Goal: Task Accomplishment & Management: Manage account settings

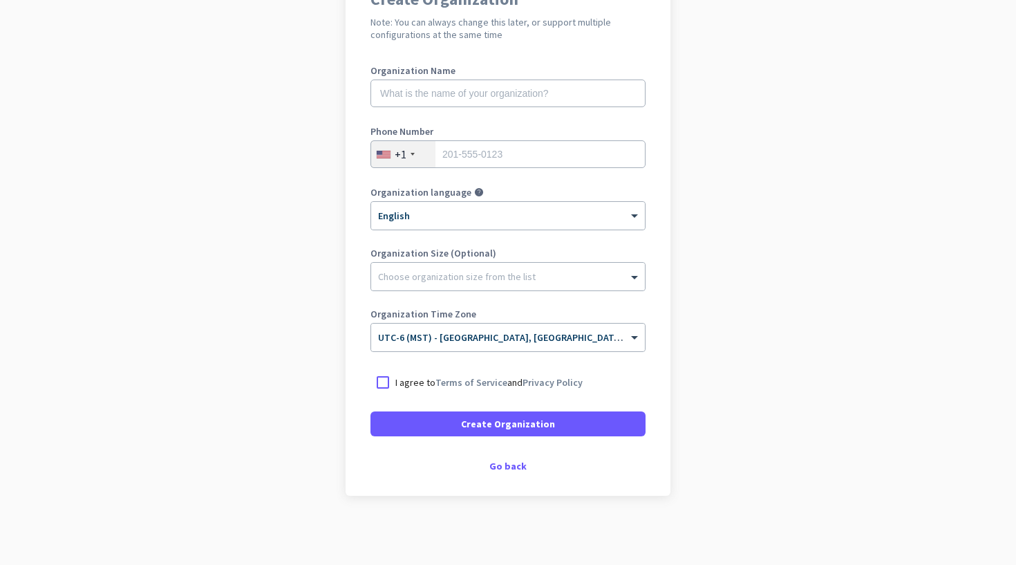
scroll to position [146, 0]
click at [386, 377] on div at bounding box center [382, 382] width 25 height 25
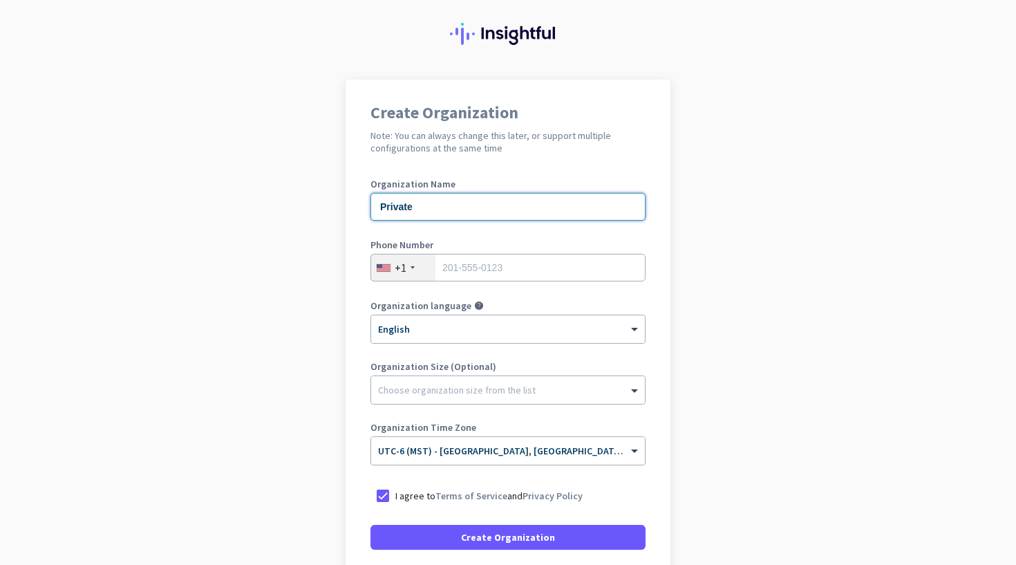
scroll to position [46, 0]
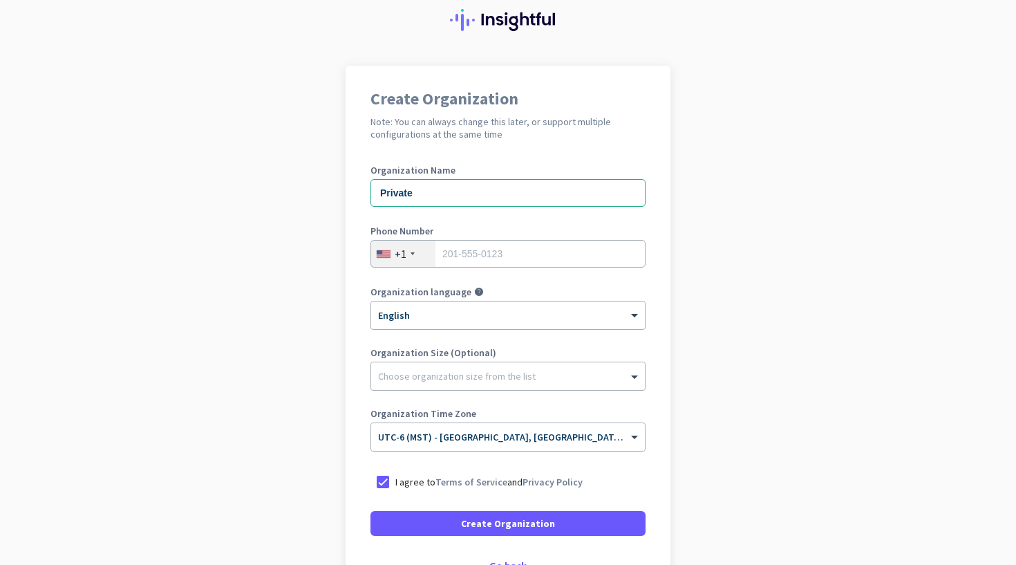
click at [306, 251] on app-onboarding-organization "Create Organization Note: You can always change this later, or support multiple…" at bounding box center [508, 365] width 1016 height 598
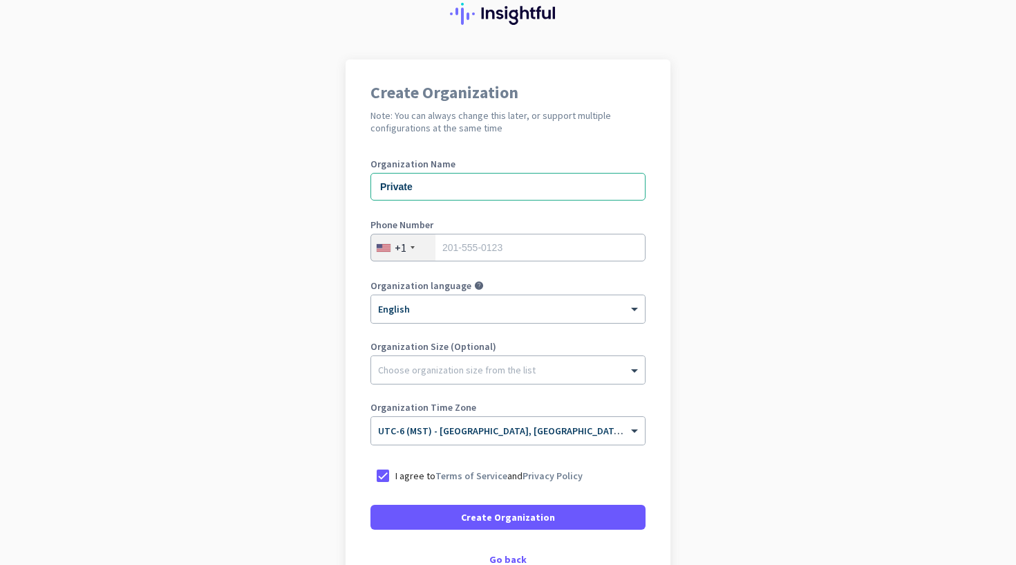
scroll to position [54, 0]
click at [454, 185] on input "Private" at bounding box center [507, 185] width 275 height 28
type input "Private"
click at [434, 369] on div at bounding box center [508, 365] width 274 height 14
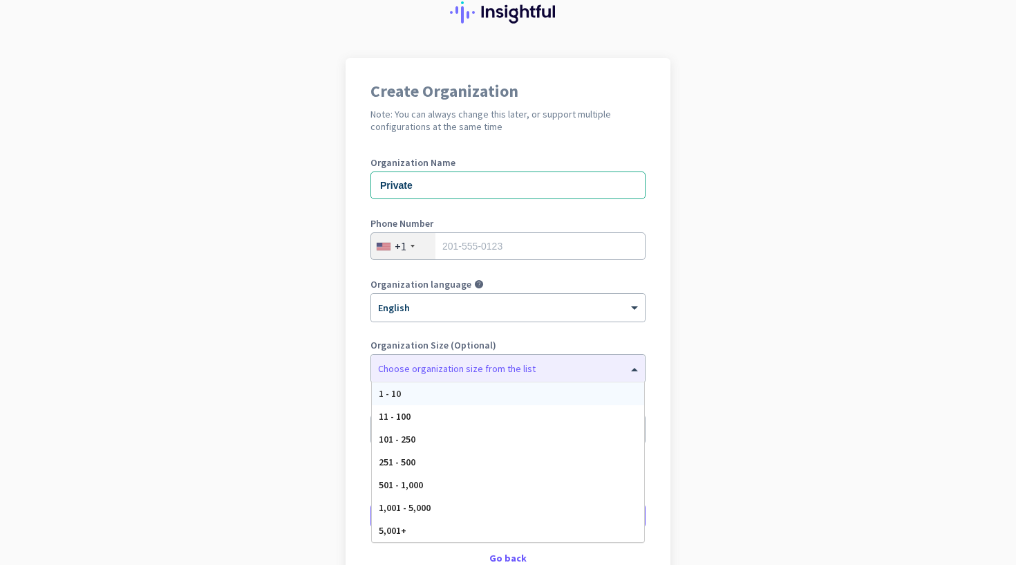
click at [336, 359] on app-onboarding-organization "Create Organization Note: You can always change this later, or support multiple…" at bounding box center [508, 357] width 1016 height 598
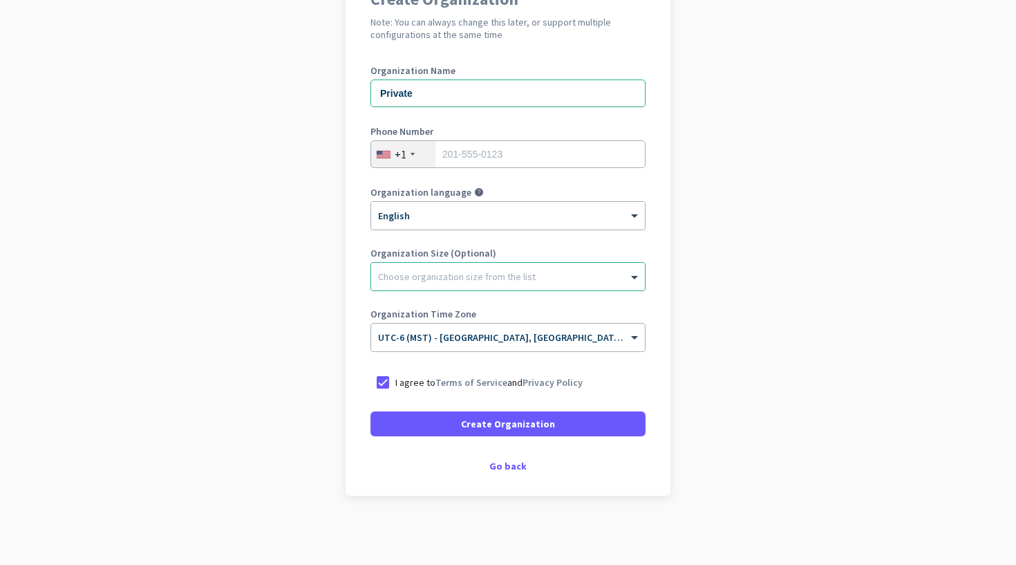
scroll to position [146, 0]
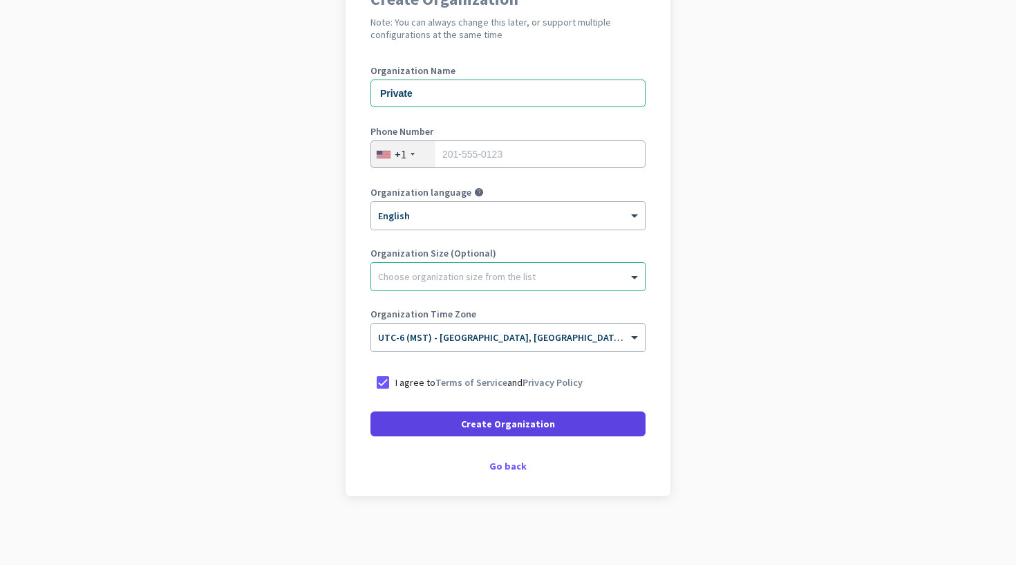
click at [453, 426] on span at bounding box center [507, 423] width 275 height 33
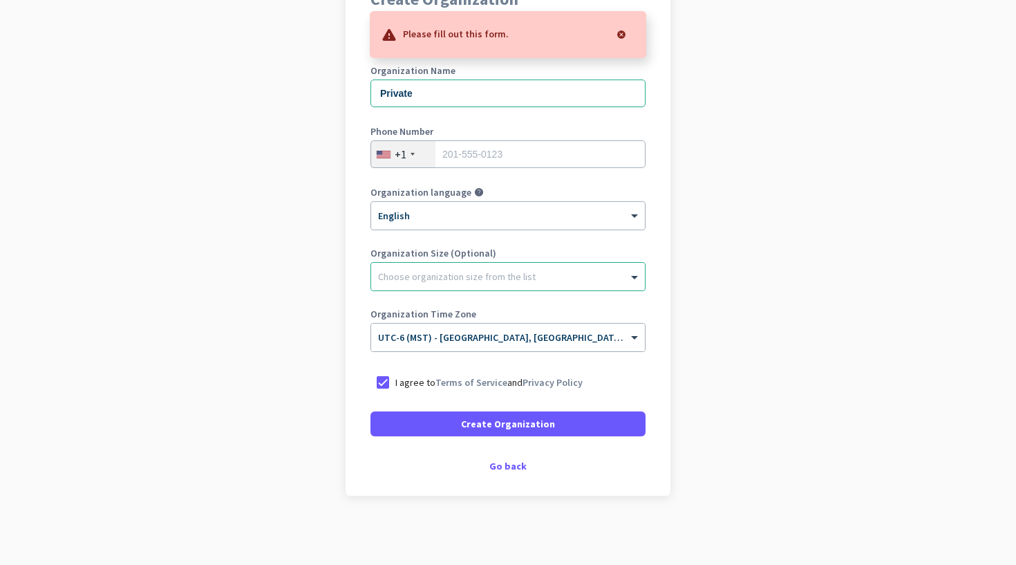
scroll to position [121, 0]
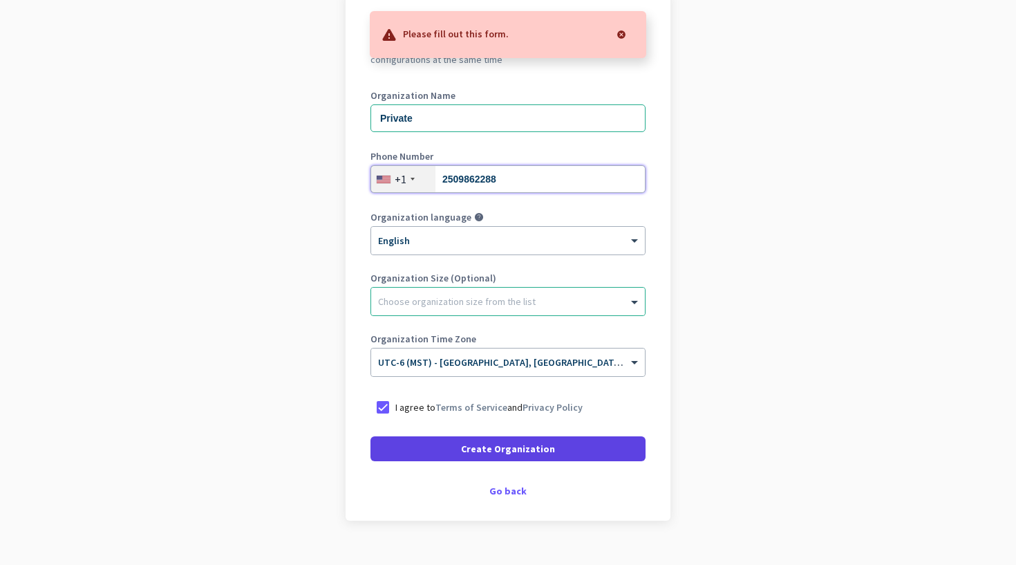
type input "2509862288"
click at [453, 446] on span at bounding box center [507, 448] width 275 height 33
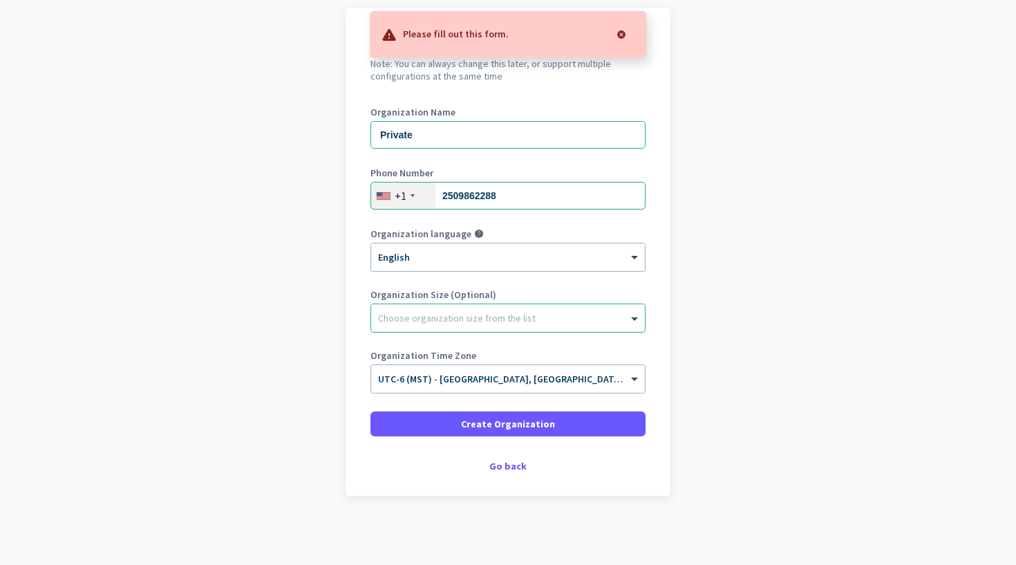
scroll to position [104, 0]
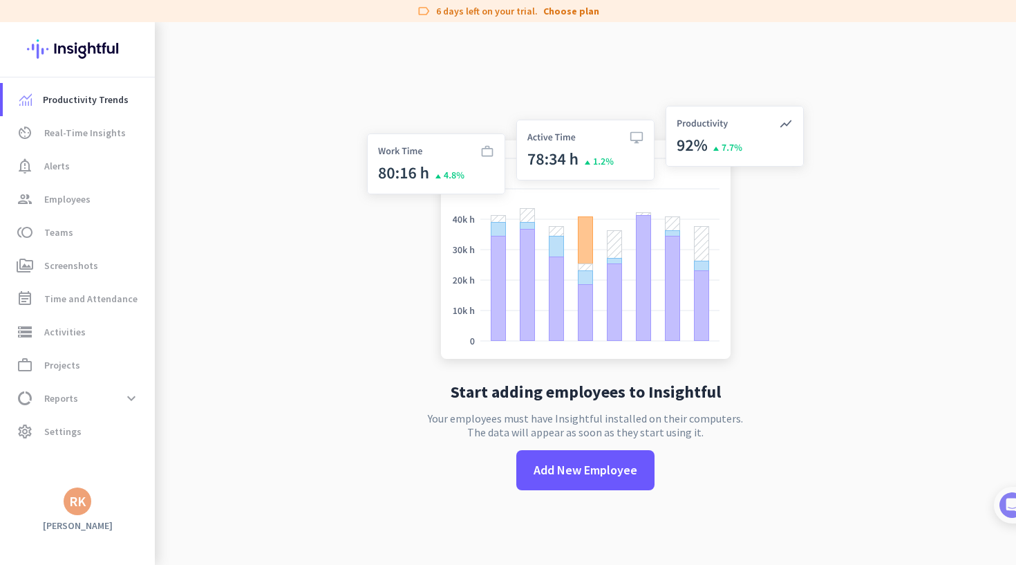
click at [75, 508] on div "RK" at bounding box center [77, 501] width 17 height 14
click at [146, 401] on span "Personal Settings" at bounding box center [151, 400] width 84 height 12
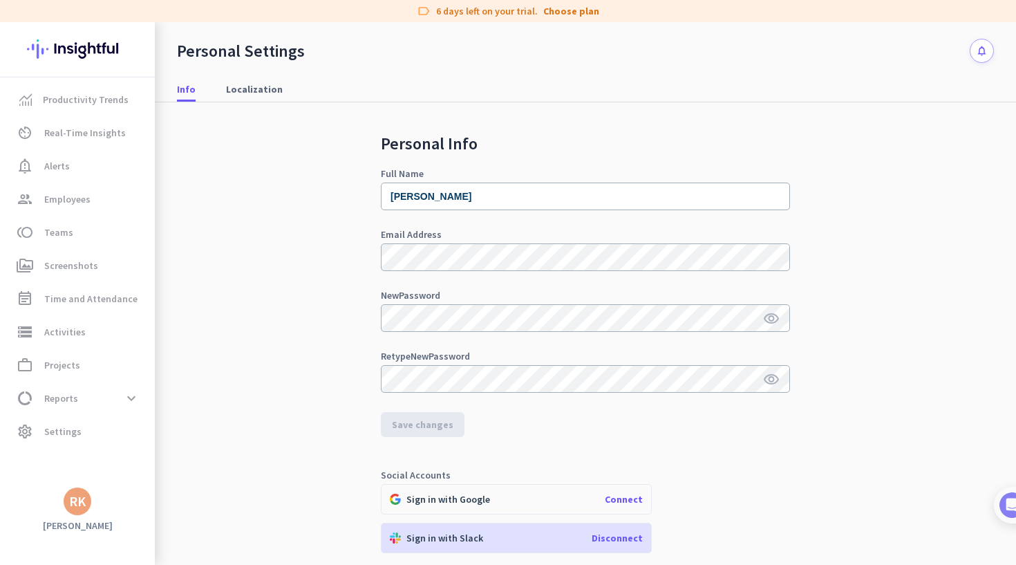
click at [899, 217] on div "Personal Info Full Name [PERSON_NAME] Email Address New Password visibility Ret…" at bounding box center [585, 373] width 817 height 542
